Goal: Transaction & Acquisition: Obtain resource

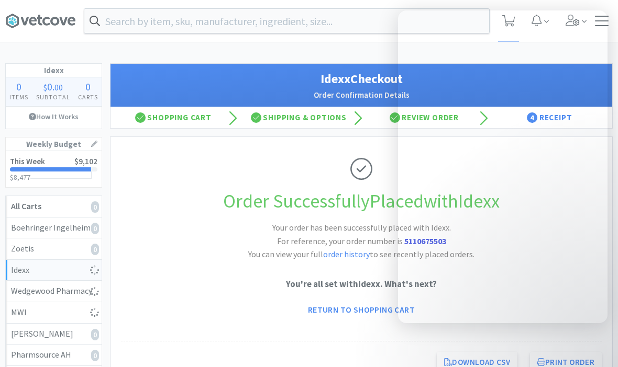
click at [222, 219] on div "Order Successfully Placed with Idexx Your order has been successfully placed wi…" at bounding box center [361, 239] width 480 height 205
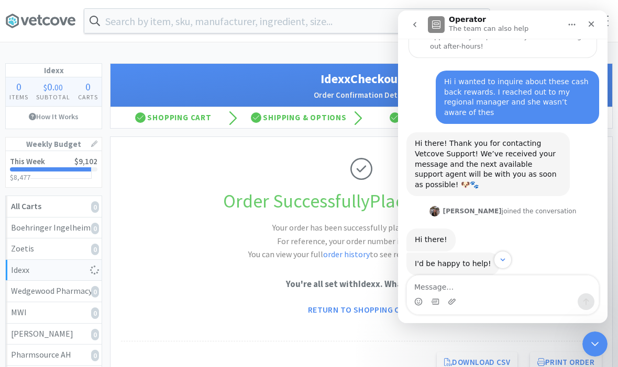
scroll to position [103, 0]
click at [592, 28] on icon "Close" at bounding box center [591, 24] width 8 height 8
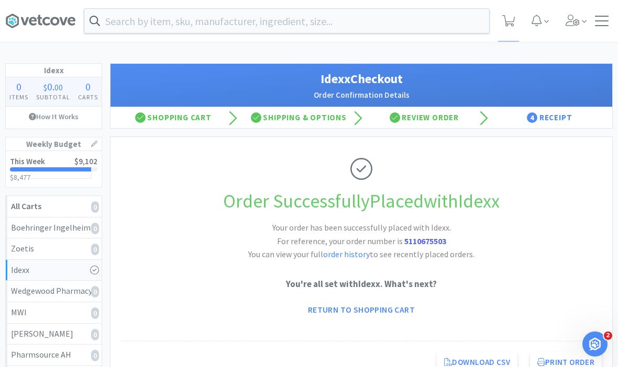
click at [602, 24] on div at bounding box center [601, 21] width 14 height 10
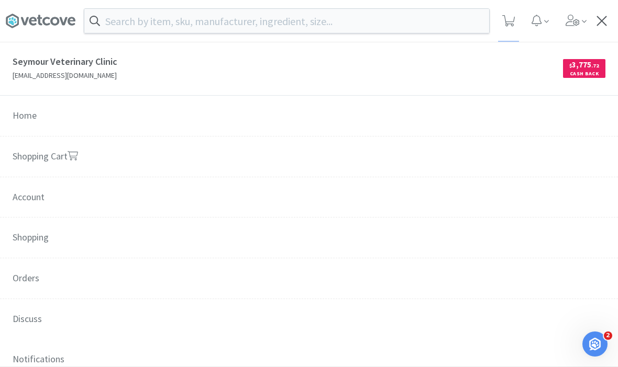
click at [452, 72] on span "$ 3,775 . 72 Cash Back" at bounding box center [457, 68] width 296 height 28
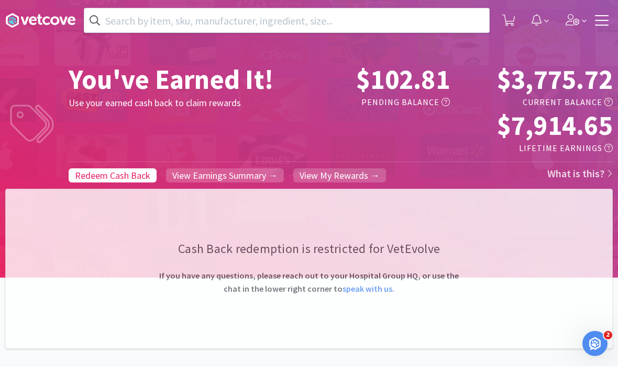
click at [598, 343] on icon "Open Intercom Messenger" at bounding box center [594, 343] width 17 height 17
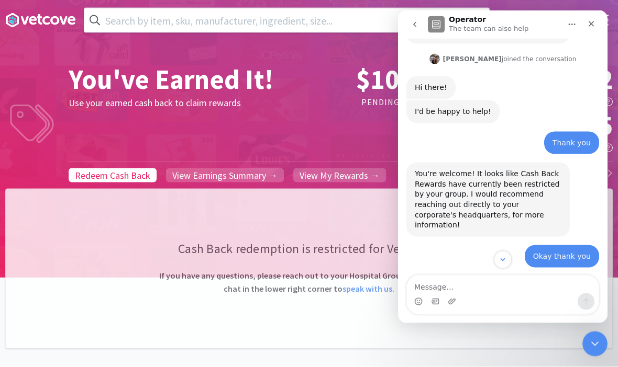
scroll to position [254, 0]
click at [365, 212] on div "Cash Back redemption is restricted for VetEvolve If you have any questions, ple…" at bounding box center [308, 269] width 607 height 160
click at [599, 26] on div "Close" at bounding box center [590, 23] width 19 height 19
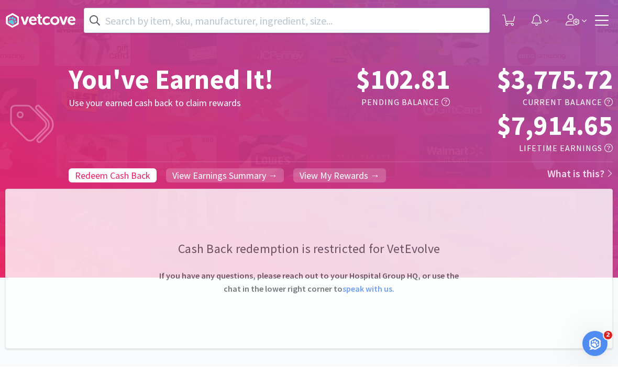
click at [195, 172] on span "View Earnings Summary →" at bounding box center [224, 176] width 105 height 12
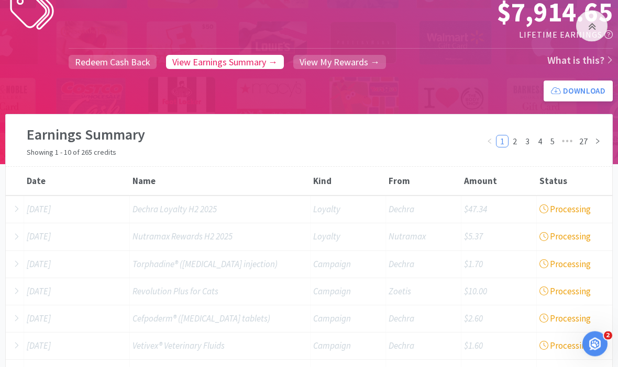
scroll to position [109, 0]
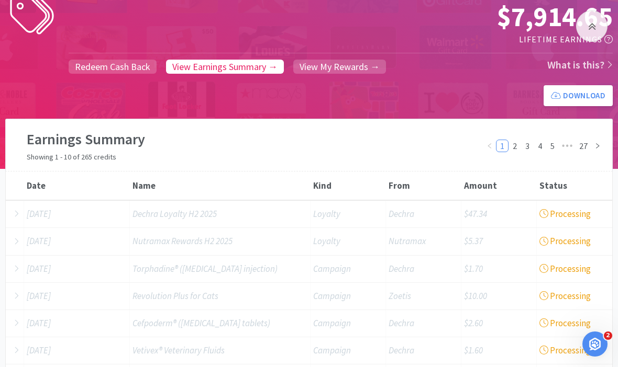
click at [328, 62] on span "View My Rewards →" at bounding box center [339, 67] width 80 height 12
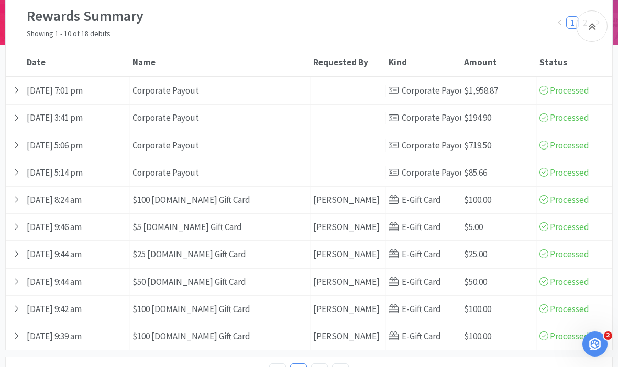
scroll to position [238, 0]
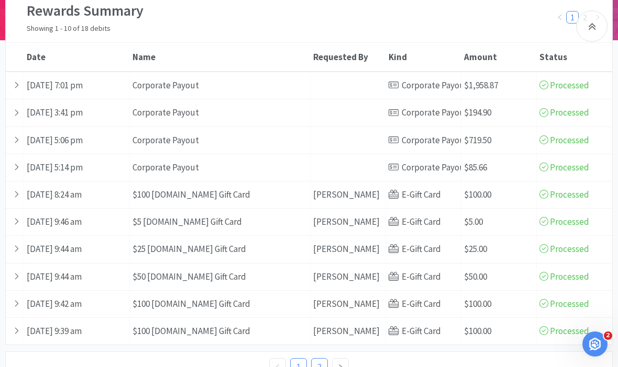
click at [322, 365] on link "2" at bounding box center [319, 367] width 16 height 16
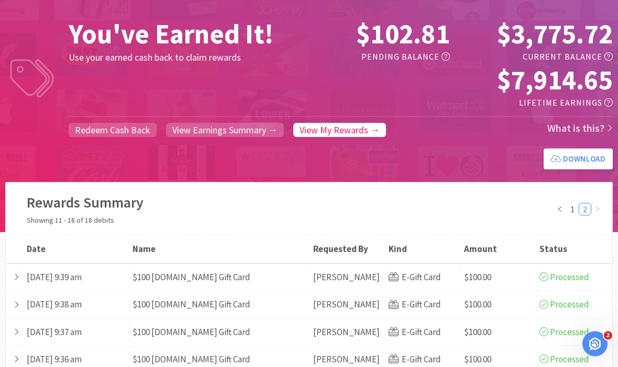
scroll to position [38, 0]
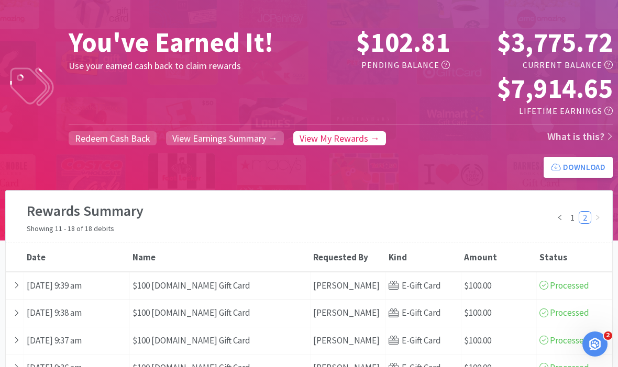
click at [110, 139] on span "Redeem Cash Back" at bounding box center [112, 138] width 75 height 12
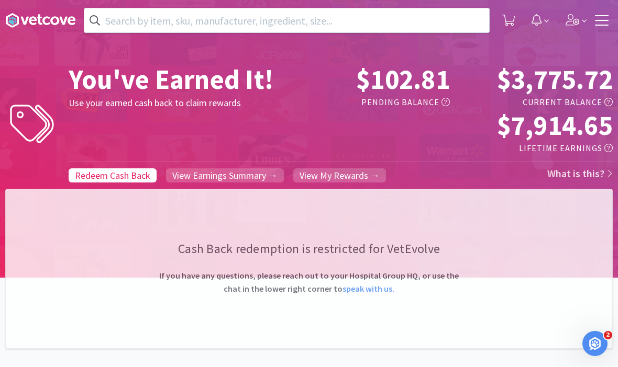
click at [46, 23] on icon at bounding box center [40, 21] width 70 height 16
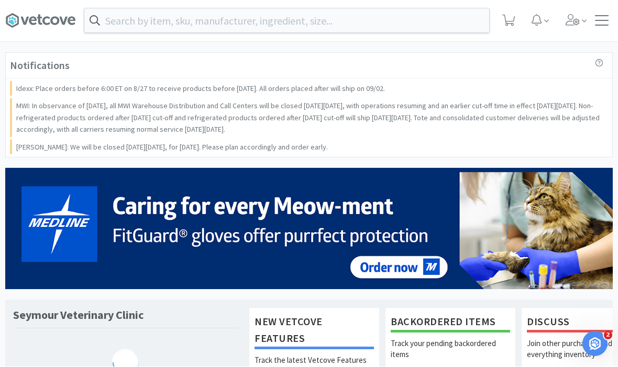
scroll to position [1, 0]
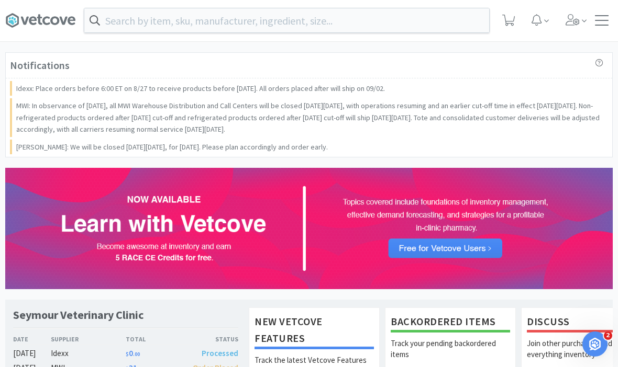
click at [598, 22] on div at bounding box center [601, 20] width 14 height 10
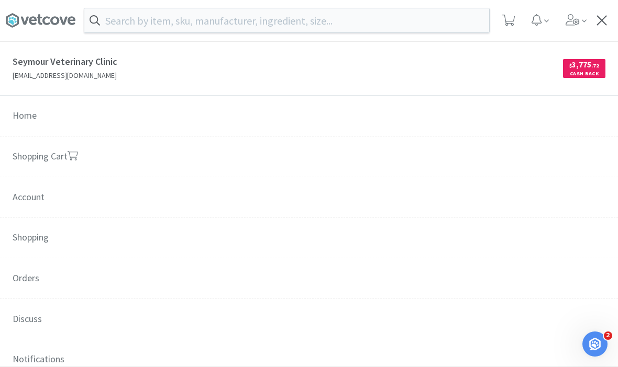
click at [95, 147] on link "Shopping Cart" at bounding box center [309, 157] width 618 height 41
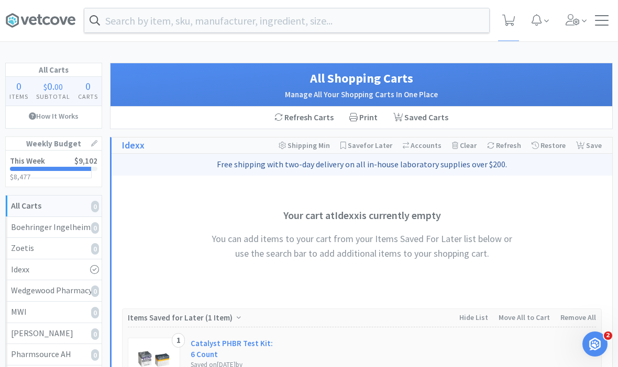
click at [601, 28] on div "Orders Shopping Discuss Discuss" at bounding box center [308, 20] width 607 height 42
click at [601, 22] on div at bounding box center [601, 20] width 14 height 10
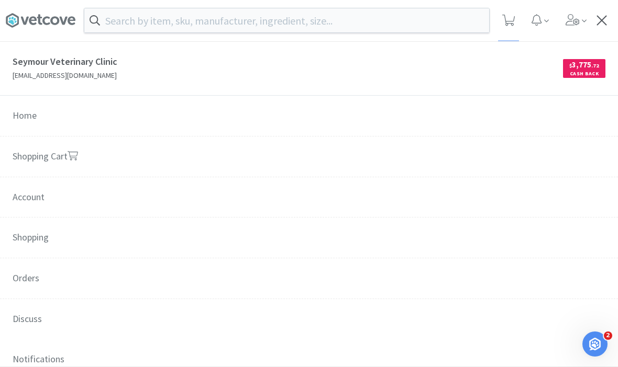
click at [276, 78] on p "[EMAIL_ADDRESS][DOMAIN_NAME]" at bounding box center [161, 76] width 296 height 12
click at [591, 50] on div "Seymour Veterinary Clinic [EMAIL_ADDRESS][DOMAIN_NAME] $ 3,775 . 72 Cash Back" at bounding box center [309, 69] width 618 height 54
click at [589, 75] on span "Cash Back" at bounding box center [584, 74] width 30 height 7
